Goal: Use online tool/utility: Utilize a website feature to perform a specific function

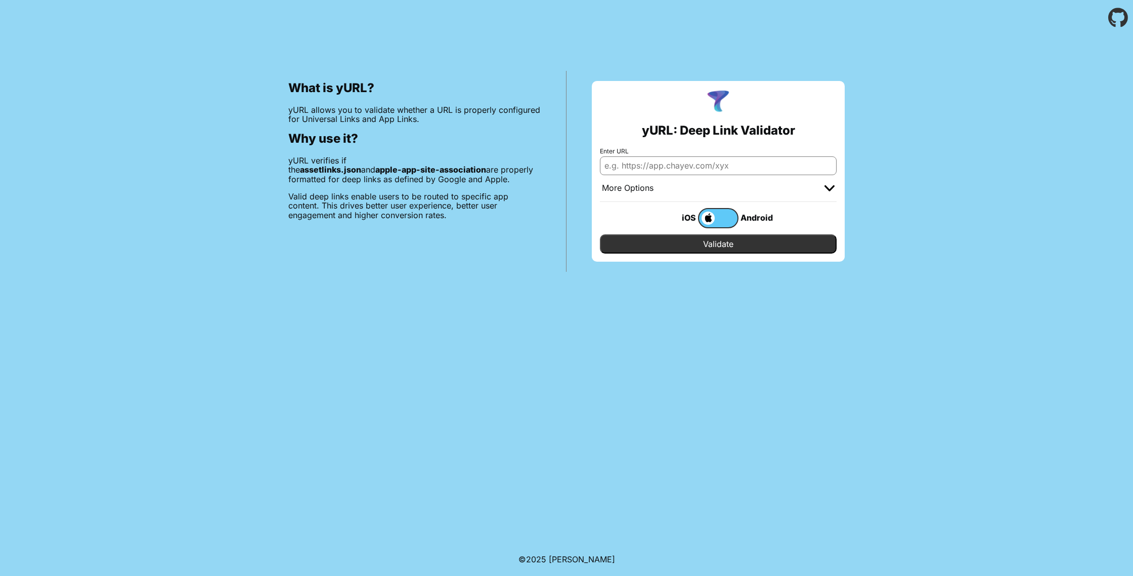
click at [699, 164] on input "Enter URL" at bounding box center [718, 165] width 237 height 18
paste input "https://qtrfish.com/.well-known/apple-app-site-association"
drag, startPoint x: 681, startPoint y: 167, endPoint x: 856, endPoint y: 168, distance: 174.6
click at [856, 168] on div "yURL: Deep Link Validator Enter URL https://qtrfish.com/. More Options Apple Ap…" at bounding box center [719, 171] width 304 height 201
type input "[URL][DOMAIN_NAME]"
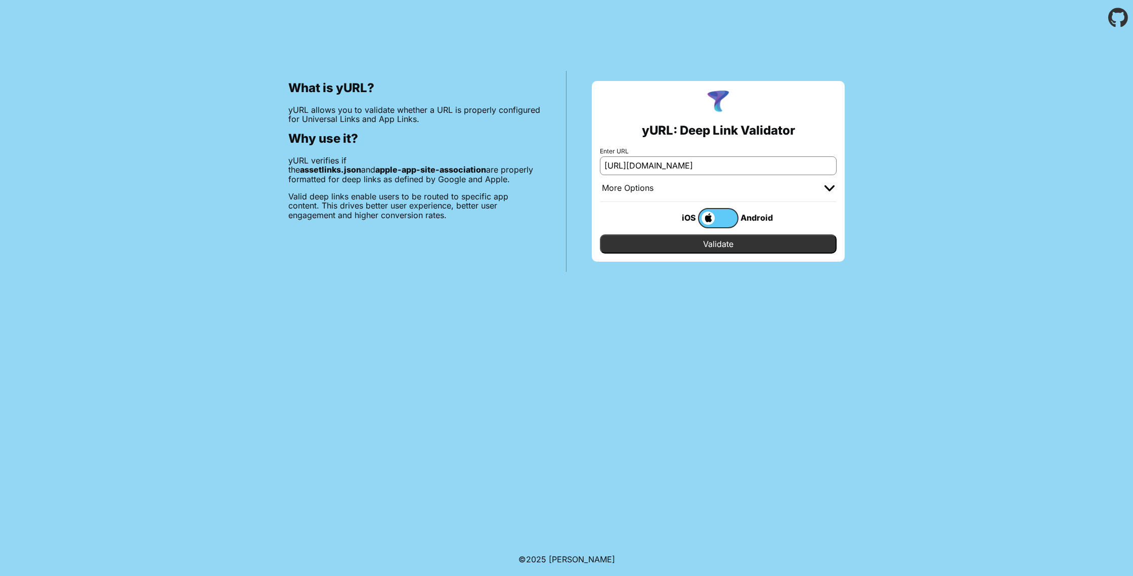
click at [728, 218] on label at bounding box center [718, 218] width 40 height 20
click at [0, 0] on input "checkbox" at bounding box center [0, 0] width 0 height 0
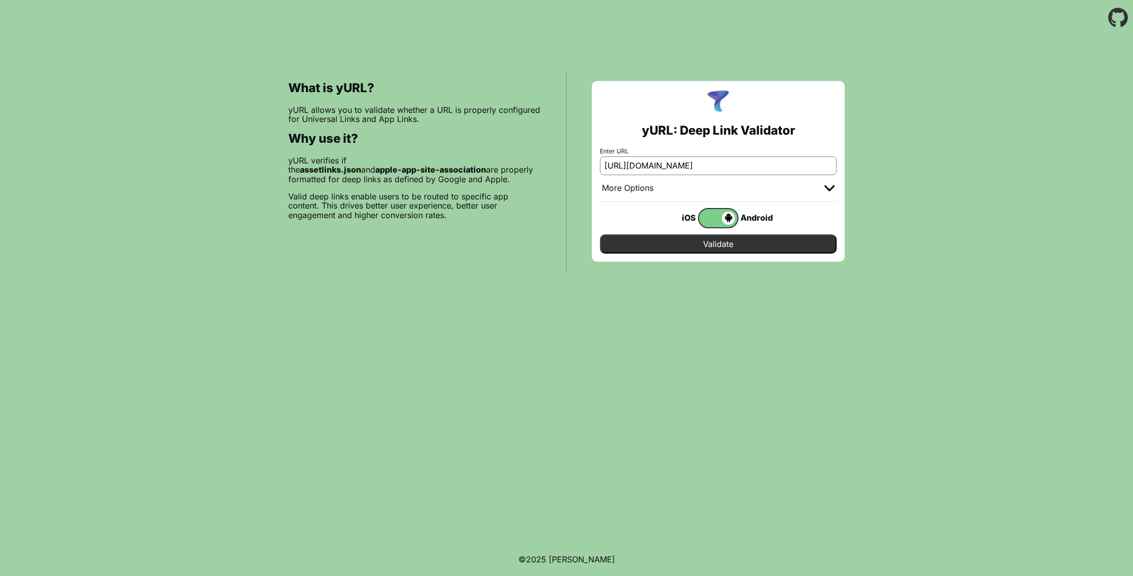
click at [731, 242] on input "Validate" at bounding box center [718, 243] width 237 height 19
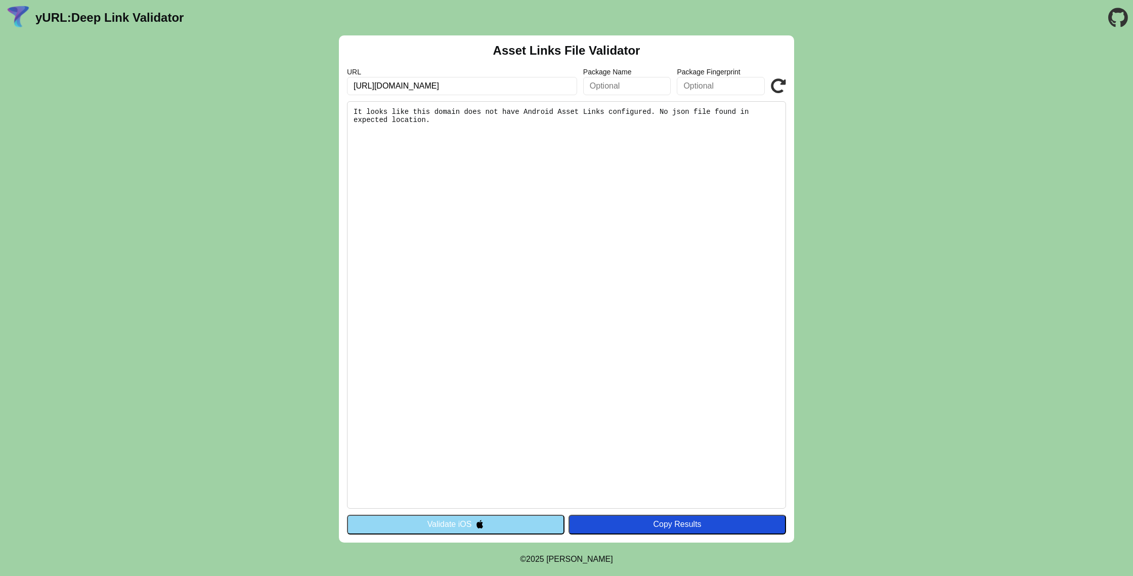
click at [430, 525] on button "Validate iOS" at bounding box center [456, 524] width 218 height 19
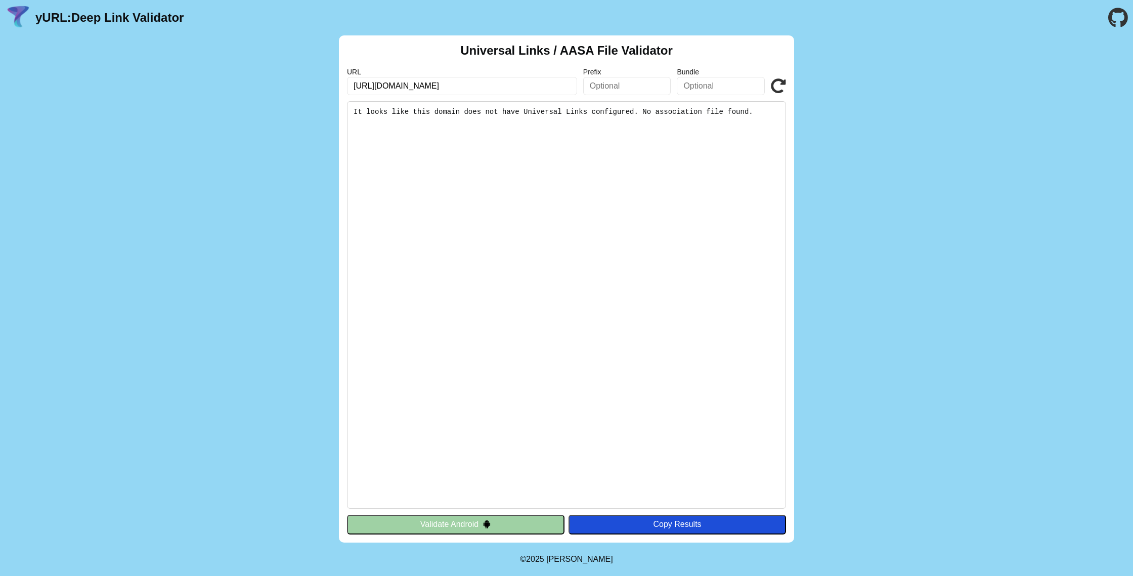
click at [435, 84] on input "https://qtrfish.com" at bounding box center [462, 86] width 230 height 18
paste input "tedallal.qa/.well-known/assetlinks.json"
type input "[URL][DOMAIN_NAME]"
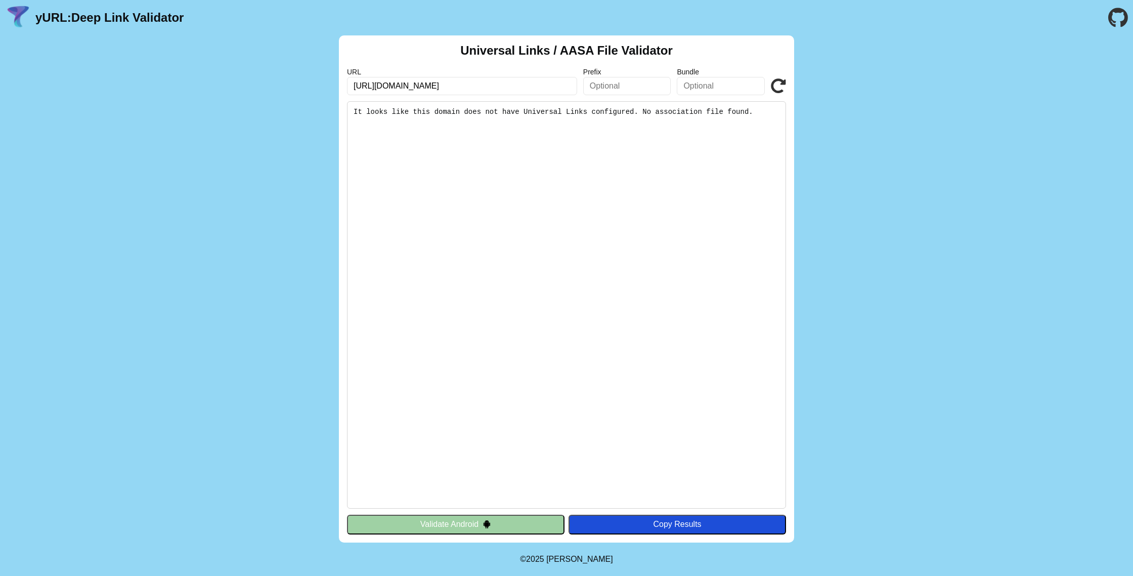
click at [468, 524] on button "Validate Android" at bounding box center [456, 524] width 218 height 19
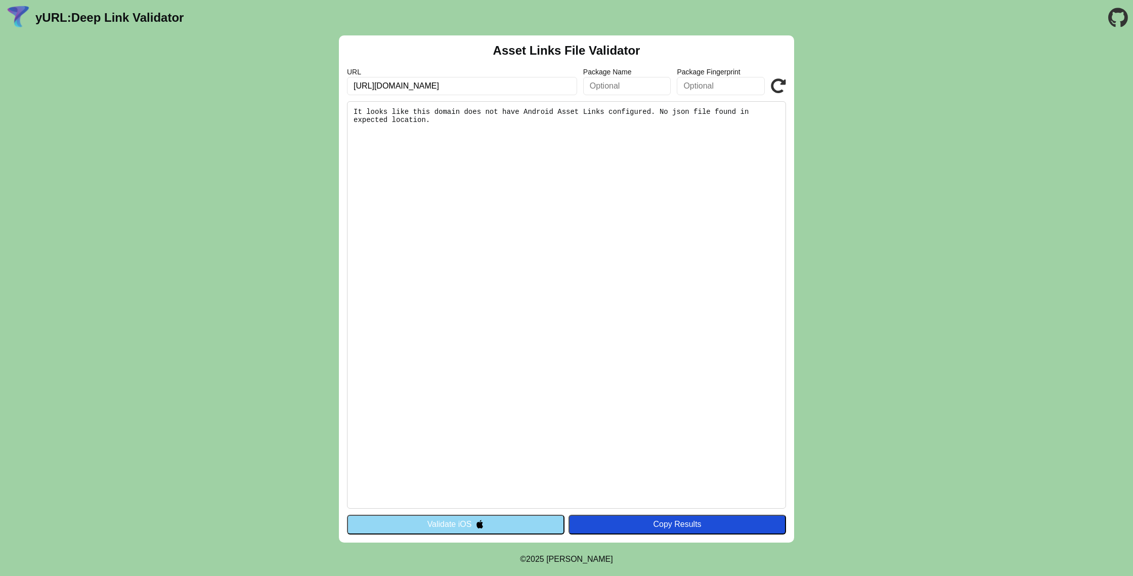
click at [428, 85] on input "[URL][DOMAIN_NAME]" at bounding box center [462, 86] width 230 height 18
paste input "[DOMAIN_NAME][URL]"
type input "[URL][DOMAIN_NAME]"
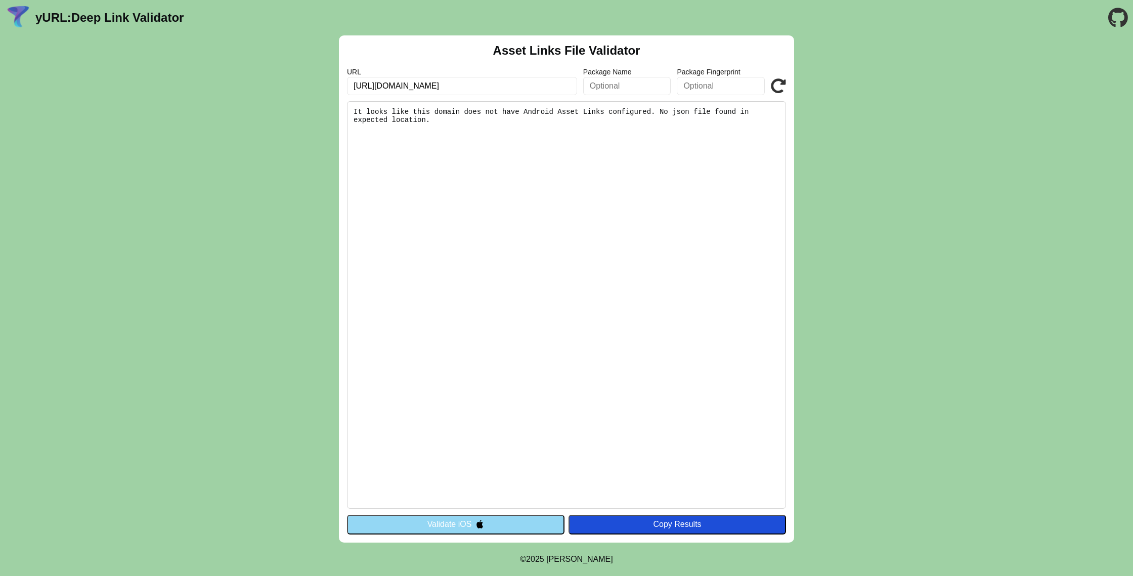
click at [670, 527] on div "Copy Results" at bounding box center [677, 524] width 207 height 9
click at [778, 88] on icon at bounding box center [778, 85] width 15 height 15
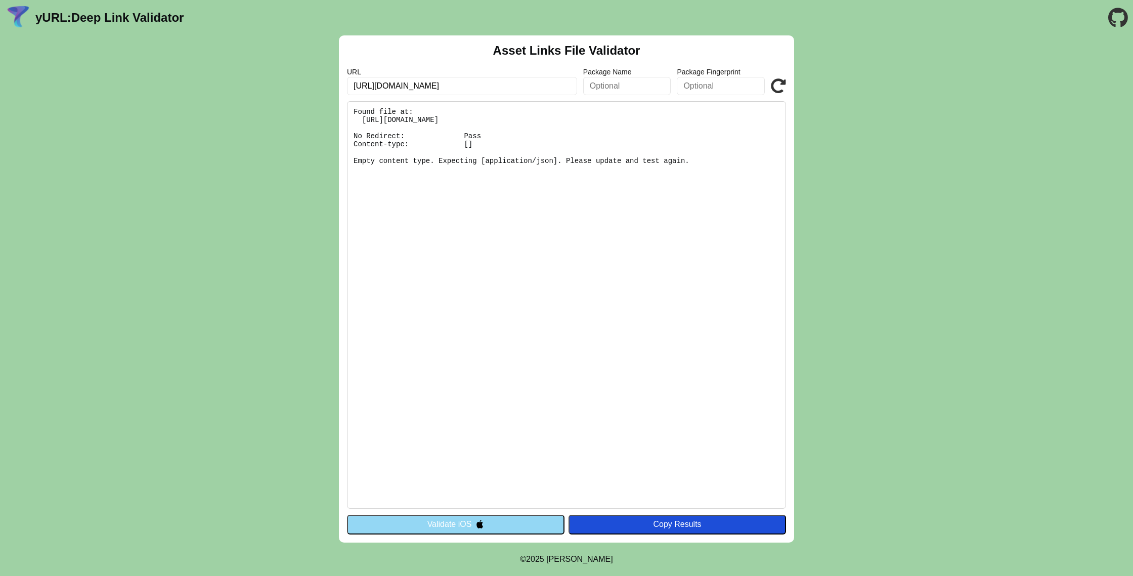
click at [505, 80] on input "[URL][DOMAIN_NAME]" at bounding box center [462, 86] width 230 height 18
click at [531, 85] on input "[URL][DOMAIN_NAME]" at bounding box center [462, 86] width 230 height 18
click at [406, 124] on pre "Found file at: https://tedallal.qa/.well-known/assetlinks.json No Redirect: Pas…" at bounding box center [566, 304] width 439 height 407
click at [397, 85] on input "https://tedallal.qa/.well-known/assetlinks.json" at bounding box center [462, 86] width 230 height 18
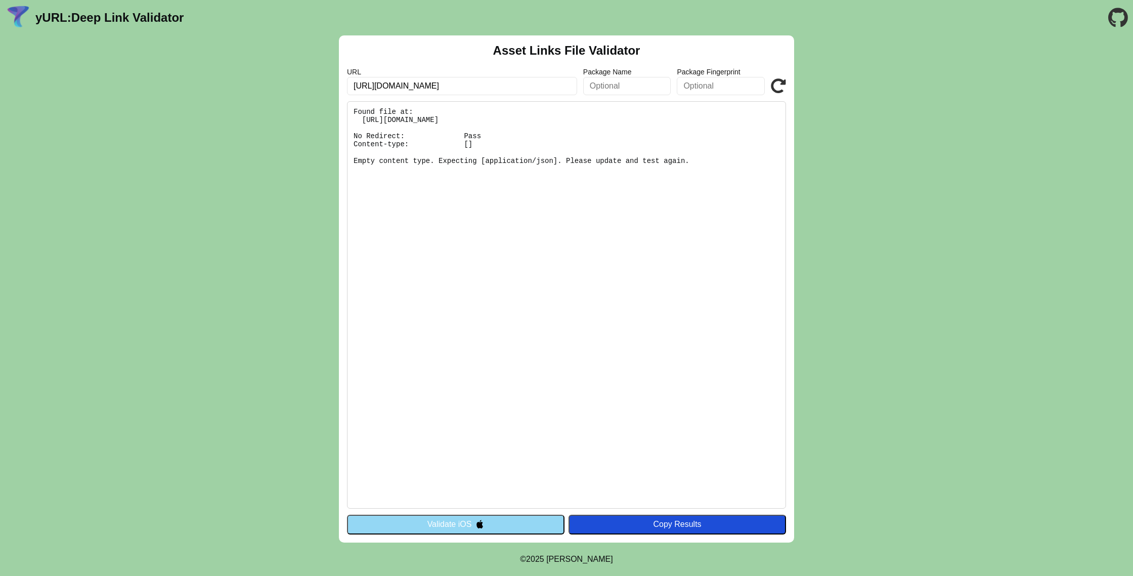
click at [397, 85] on input "https://tedallal.qa/.well-known/assetlinks.json" at bounding box center [462, 86] width 230 height 18
click at [446, 92] on input "https://tedallal.qa/.well-known/assetlinks.json" at bounding box center [462, 86] width 230 height 18
paste input "qtrfish.com"
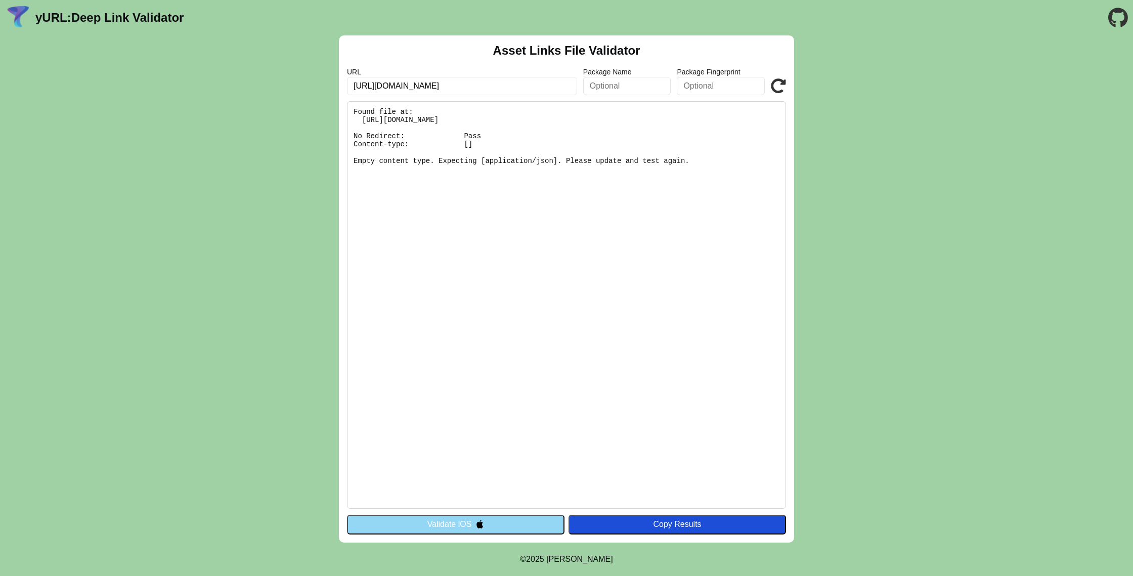
type input "https://qtrfish.com/.well-known/assetlinks.json"
click at [776, 86] on icon at bounding box center [778, 85] width 15 height 15
drag, startPoint x: 775, startPoint y: 86, endPoint x: 76, endPoint y: 60, distance: 699.8
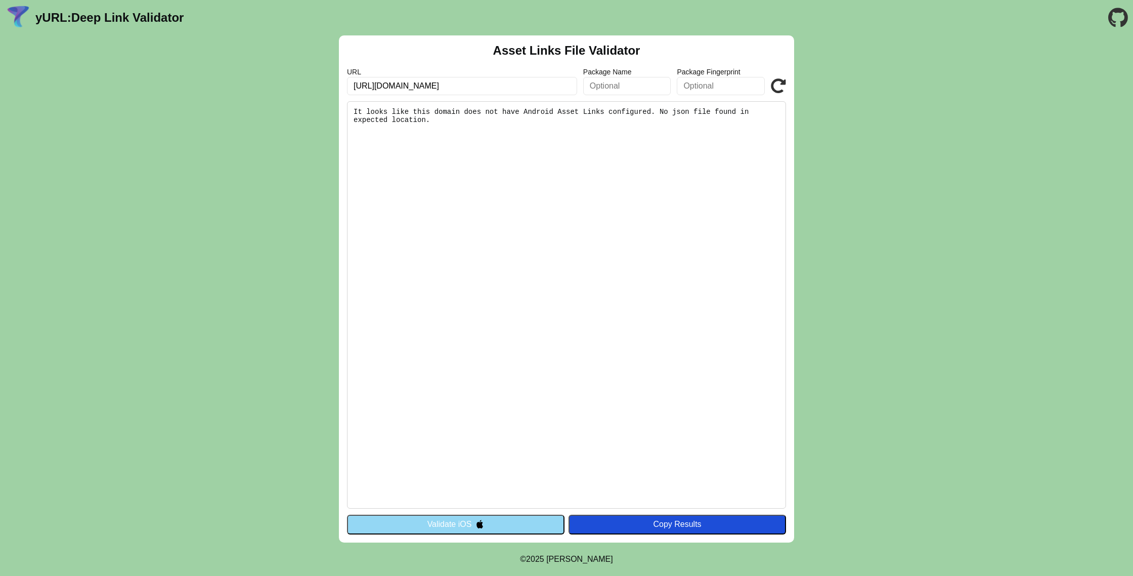
drag, startPoint x: 423, startPoint y: 88, endPoint x: 463, endPoint y: 86, distance: 40.5
click at [463, 86] on input "https://qtrfish.com/.well-known/assetlinks.json" at bounding box center [462, 86] width 230 height 18
type input "[URL][DOMAIN_NAME]"
click at [785, 83] on icon at bounding box center [778, 85] width 15 height 15
click at [424, 87] on input "[URL][DOMAIN_NAME]" at bounding box center [462, 86] width 230 height 18
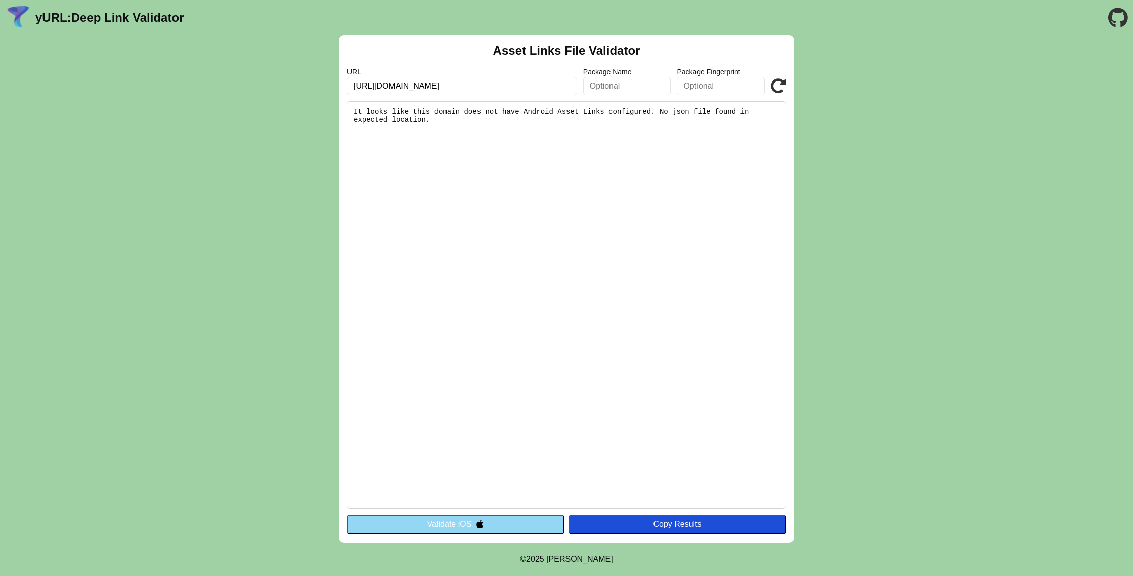
type input "https://qtrfish.com/assetlinks.json"
click at [781, 87] on icon at bounding box center [778, 85] width 15 height 15
drag, startPoint x: 0, startPoint y: 0, endPoint x: 686, endPoint y: 95, distance: 692.1
click at [781, 87] on icon at bounding box center [778, 85] width 15 height 15
click at [447, 86] on input "[URL][DOMAIN_NAME]" at bounding box center [462, 86] width 230 height 18
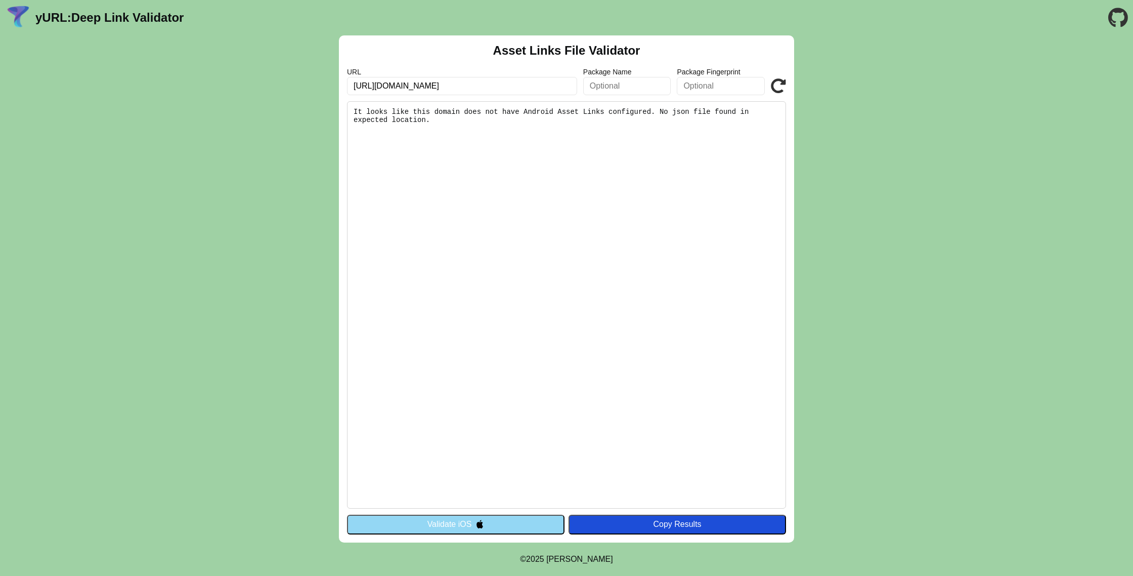
click at [448, 85] on input "[URL][DOMAIN_NAME]" at bounding box center [462, 86] width 230 height 18
click at [446, 85] on input "[URL][DOMAIN_NAME]" at bounding box center [462, 86] width 230 height 18
paste input "[DOMAIN_NAME][URL][DOMAIN_NAME]"
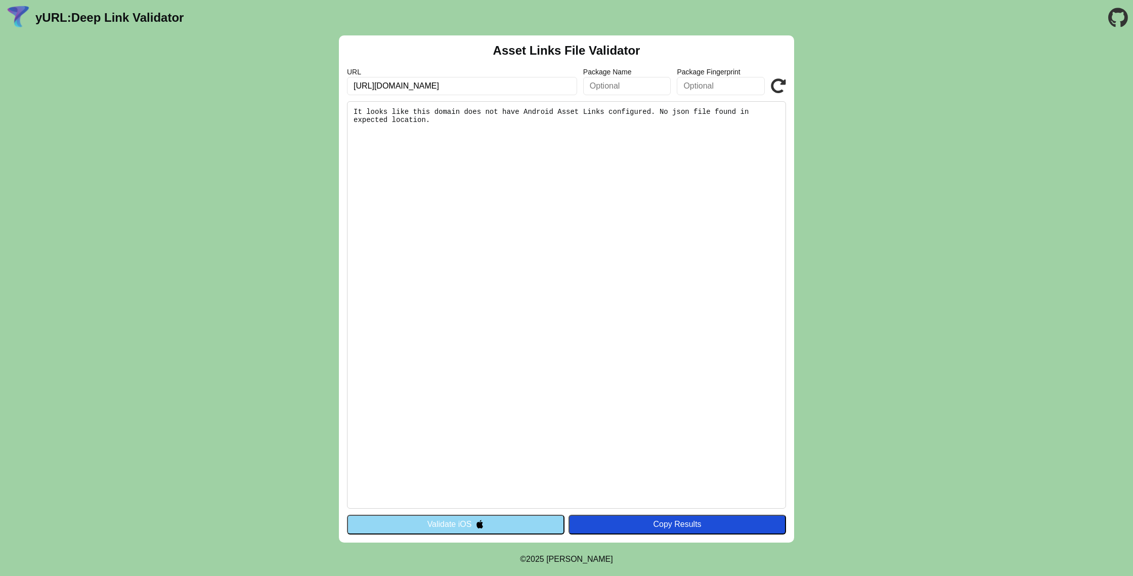
drag, startPoint x: 420, startPoint y: 95, endPoint x: 424, endPoint y: 90, distance: 6.9
click at [421, 95] on div "Asset Links File Validator URL [URL][DOMAIN_NAME] Package Name Package Fingerpr…" at bounding box center [566, 288] width 455 height 507
click at [420, 87] on input "[URL][DOMAIN_NAME]" at bounding box center [462, 86] width 230 height 18
type input "[URL][DOMAIN_NAME]"
click button "Validate" at bounding box center [0, 0] width 0 height 0
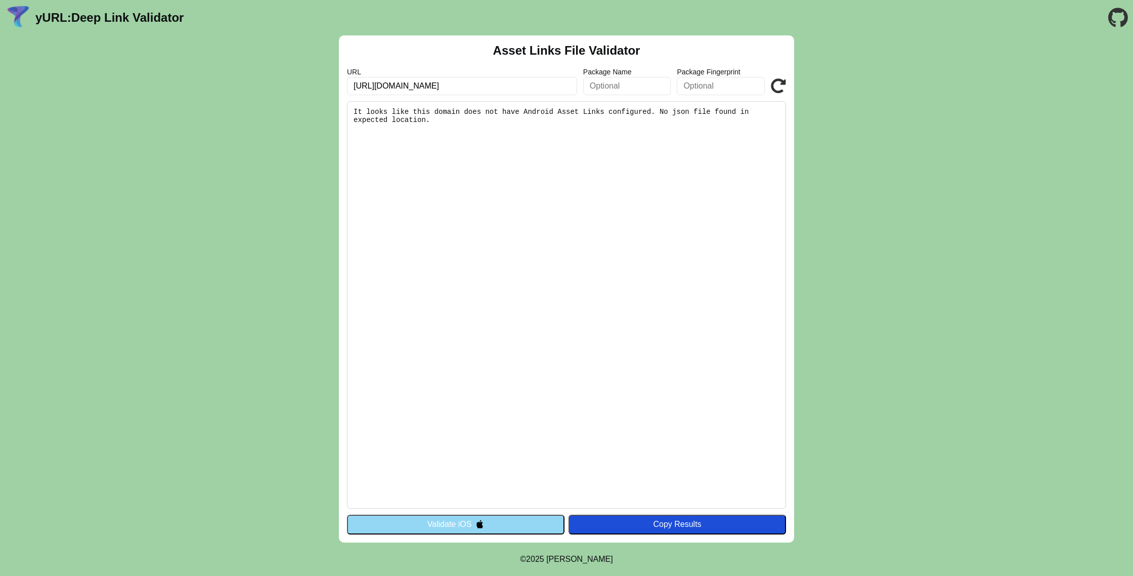
click at [420, 87] on input "[URL][DOMAIN_NAME]" at bounding box center [462, 86] width 230 height 18
type input "[URL][DOMAIN_NAME]"
click button "Validate" at bounding box center [0, 0] width 0 height 0
click at [436, 88] on input "[URL][DOMAIN_NAME]" at bounding box center [462, 86] width 230 height 18
type input "https://qtrfish.com/.well-known/.assetlinks.json"
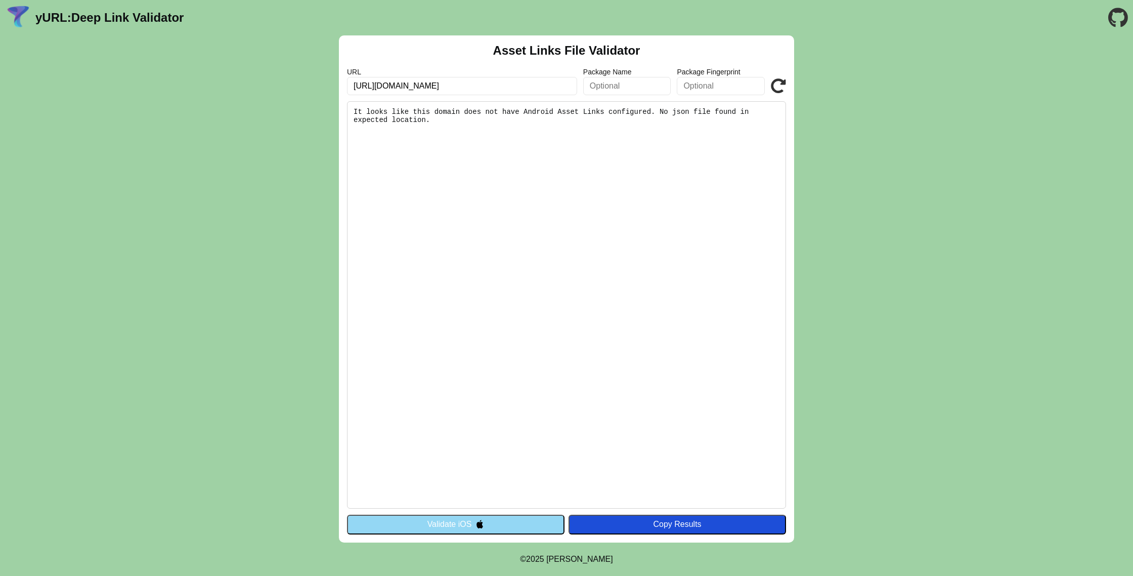
click at [772, 87] on icon at bounding box center [778, 85] width 15 height 15
drag, startPoint x: 354, startPoint y: 87, endPoint x: 321, endPoint y: 80, distance: 33.5
click at [306, 87] on div "Asset Links File Validator URL [URL][DOMAIN_NAME] Package Name Package Fingerpr…" at bounding box center [566, 288] width 1133 height 507
